Goal: Transaction & Acquisition: Purchase product/service

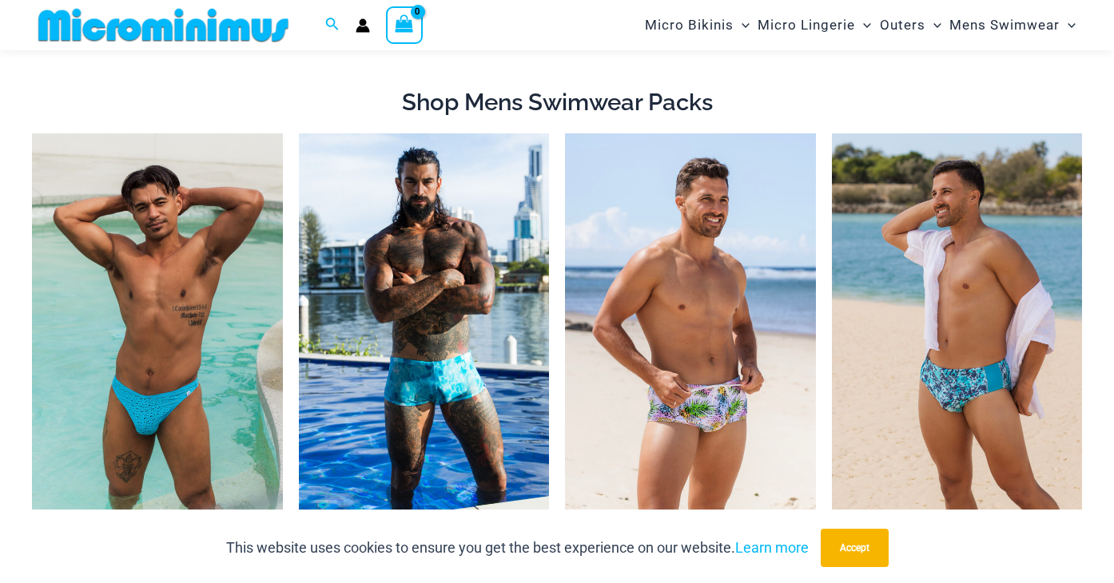
scroll to position [77, 0]
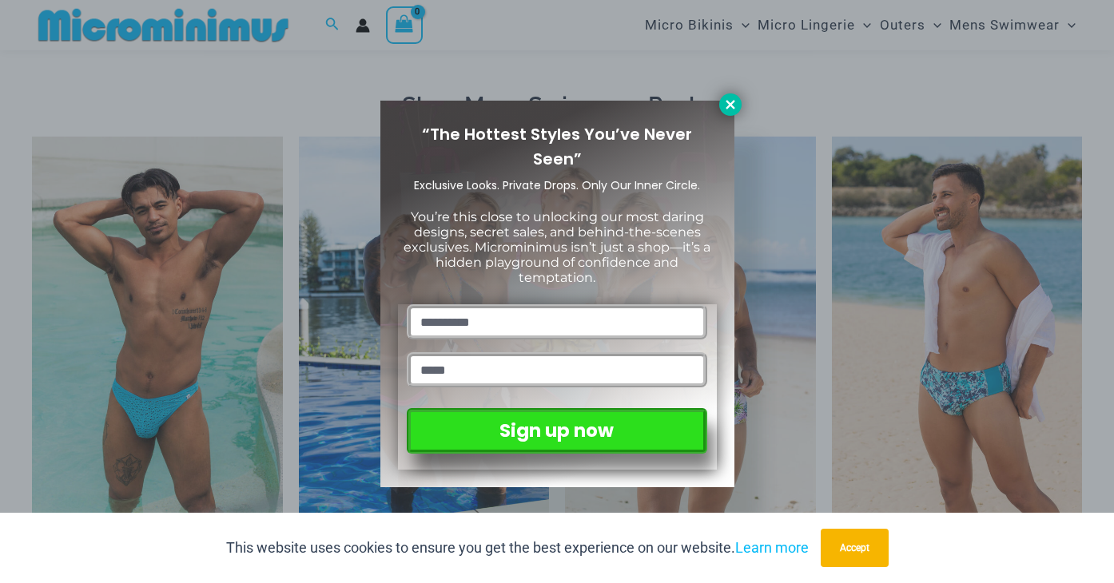
click at [725, 113] on button at bounding box center [730, 104] width 22 height 22
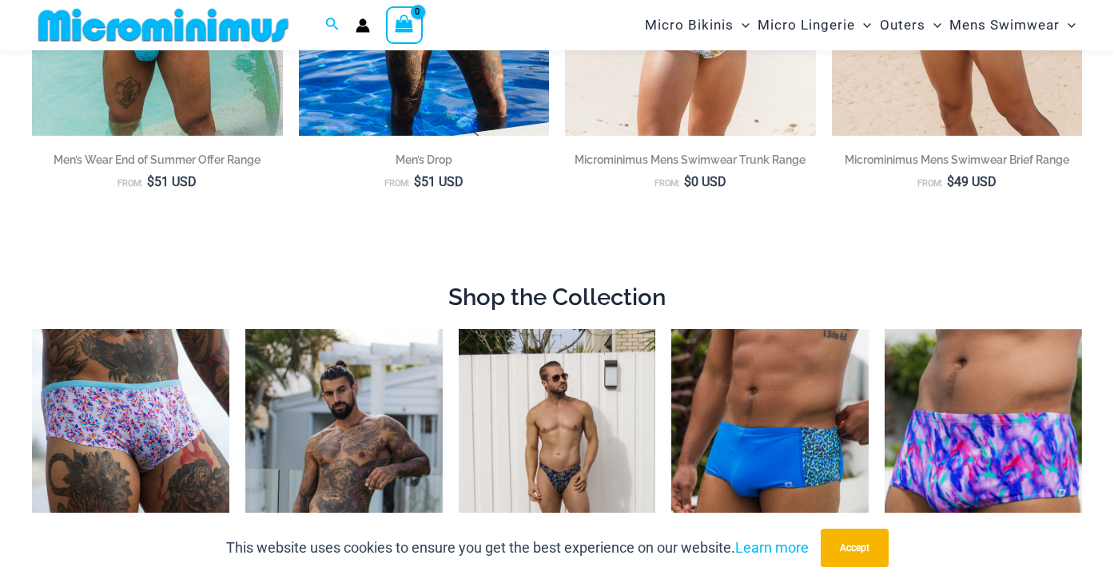
scroll to position [276, 0]
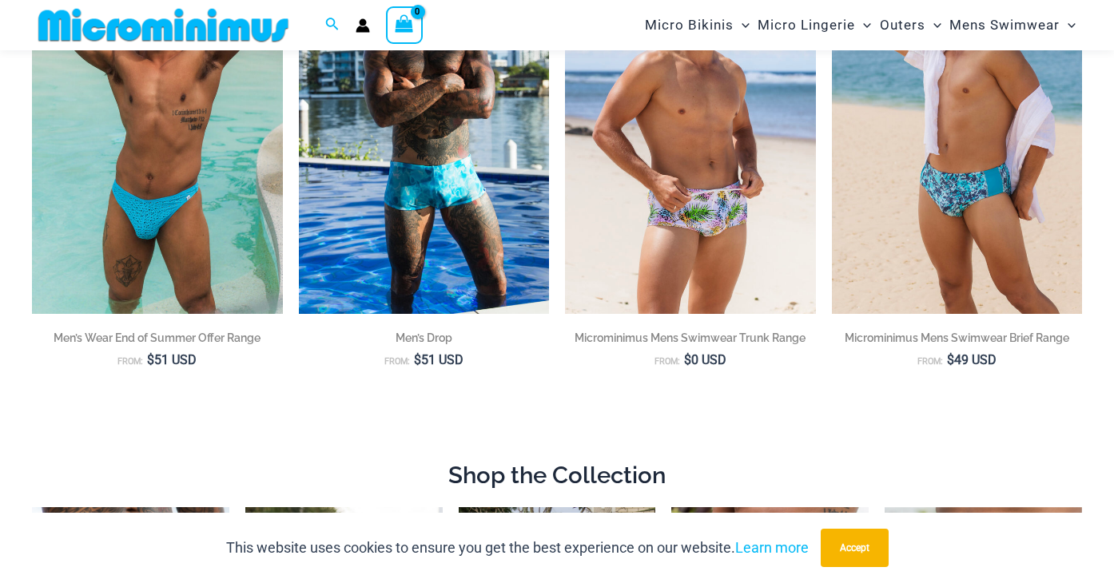
click at [190, 18] on img at bounding box center [163, 25] width 263 height 36
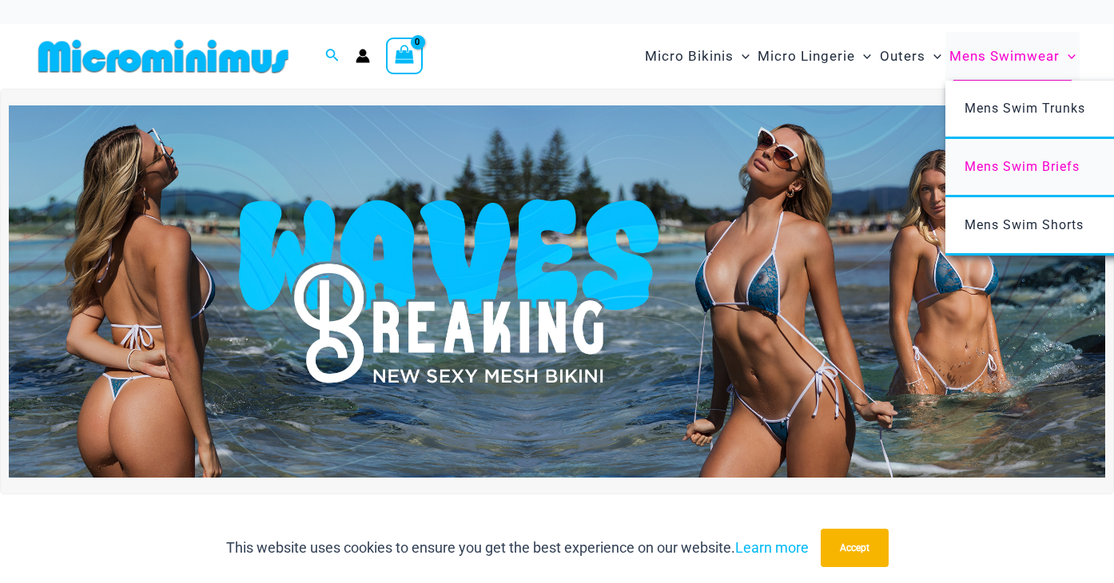
click at [1009, 164] on span "Mens Swim Briefs" at bounding box center [1021, 166] width 115 height 15
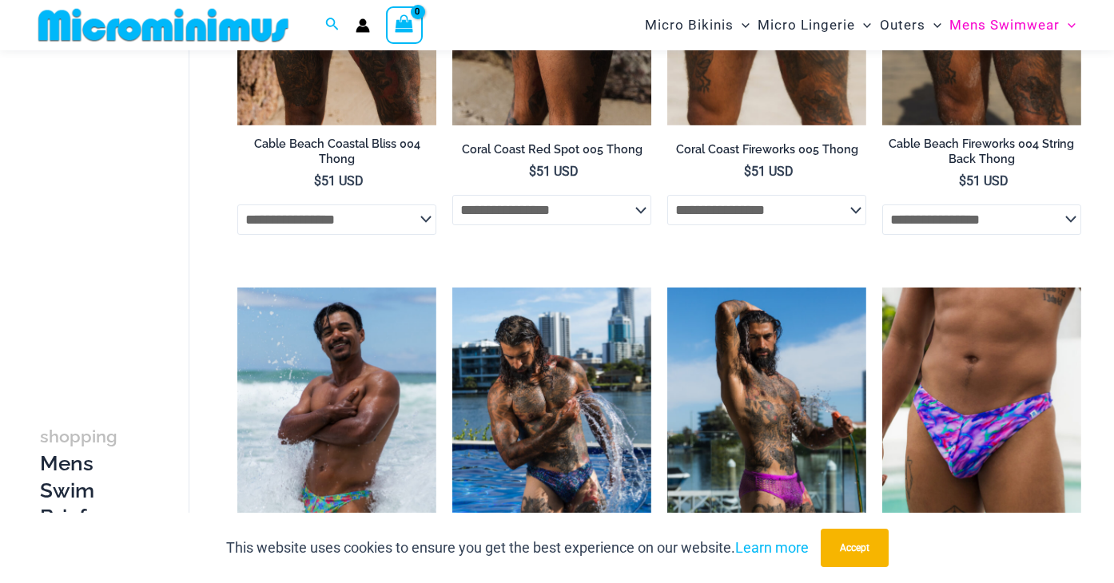
scroll to position [476, 0]
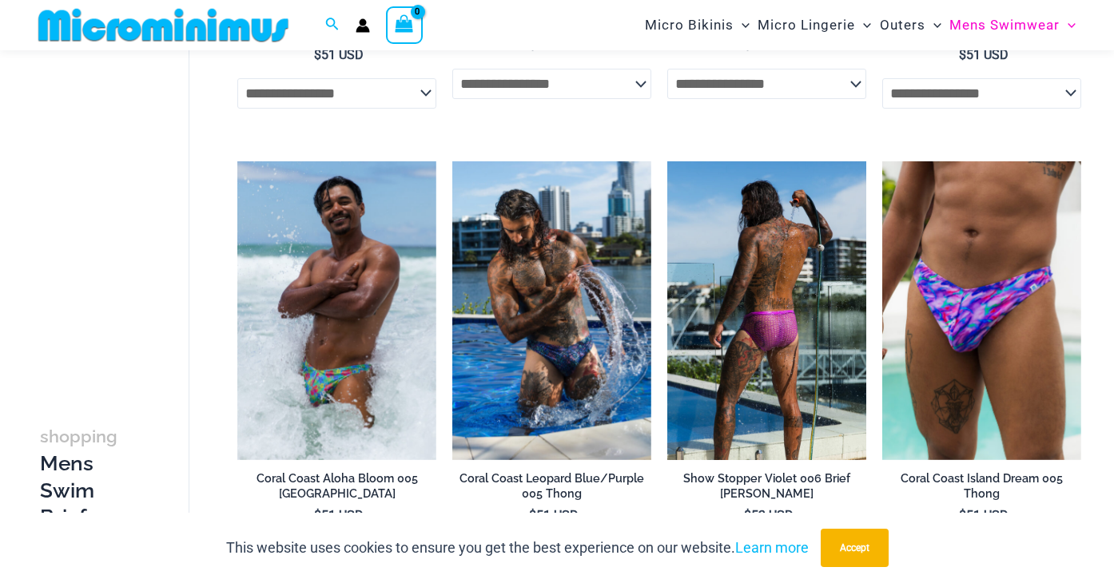
click at [771, 291] on img at bounding box center [766, 310] width 199 height 298
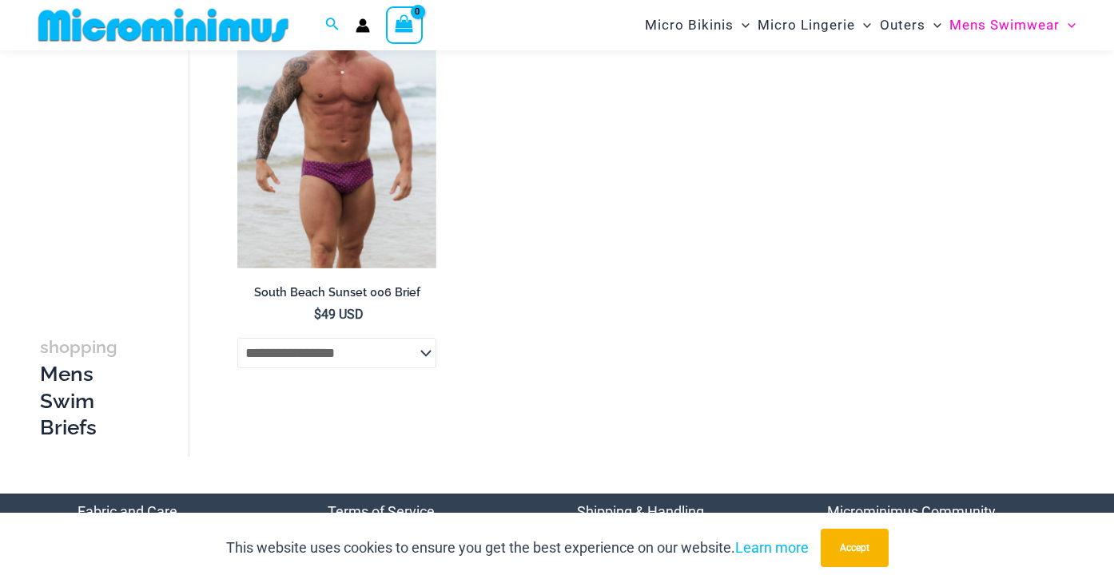
scroll to position [1119, 0]
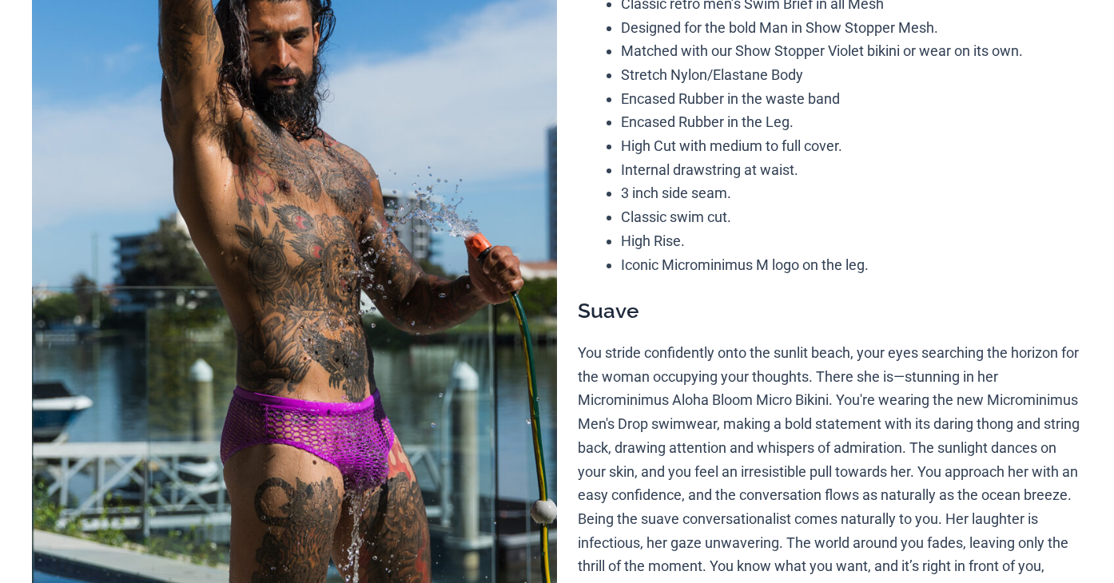
scroll to position [276, 0]
